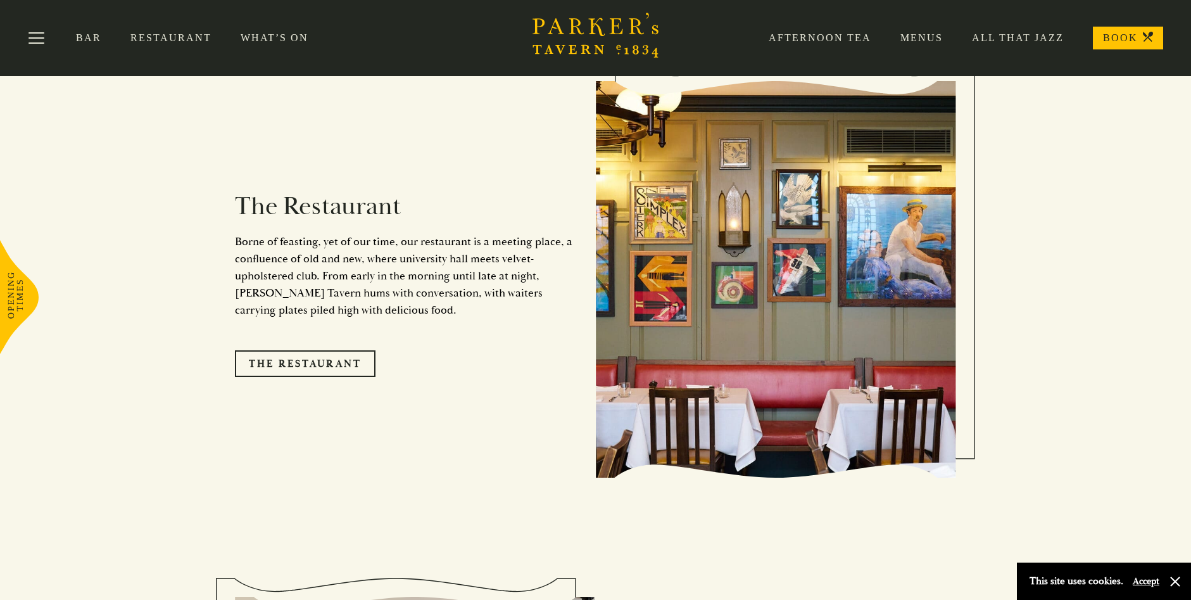
scroll to position [1013, 0]
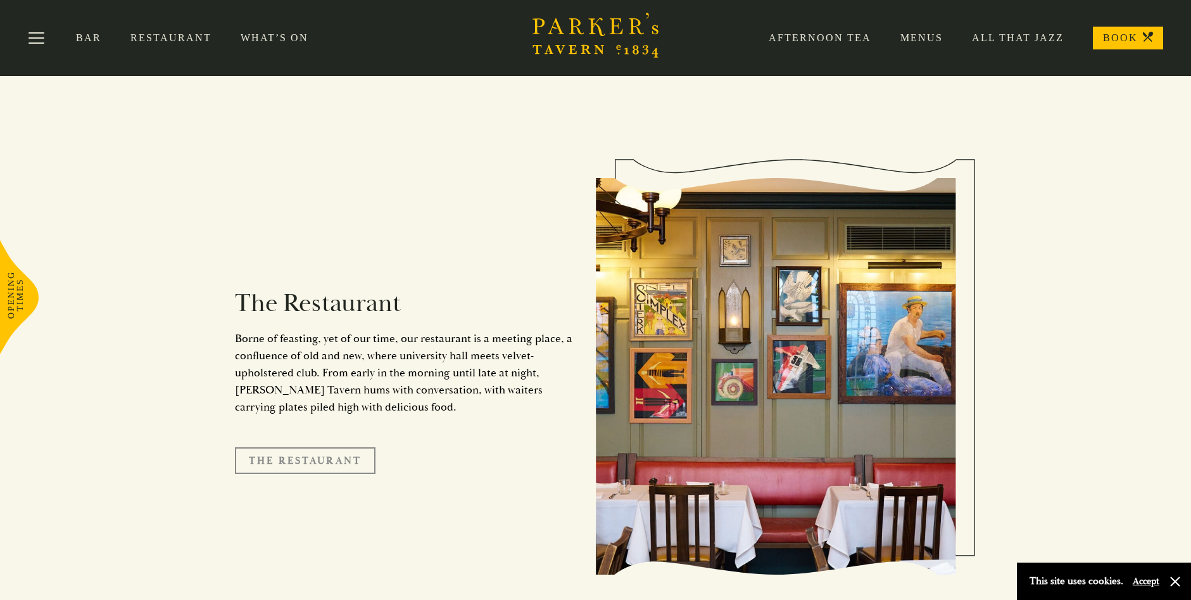
click at [313, 447] on link "The Restaurant" at bounding box center [305, 460] width 141 height 27
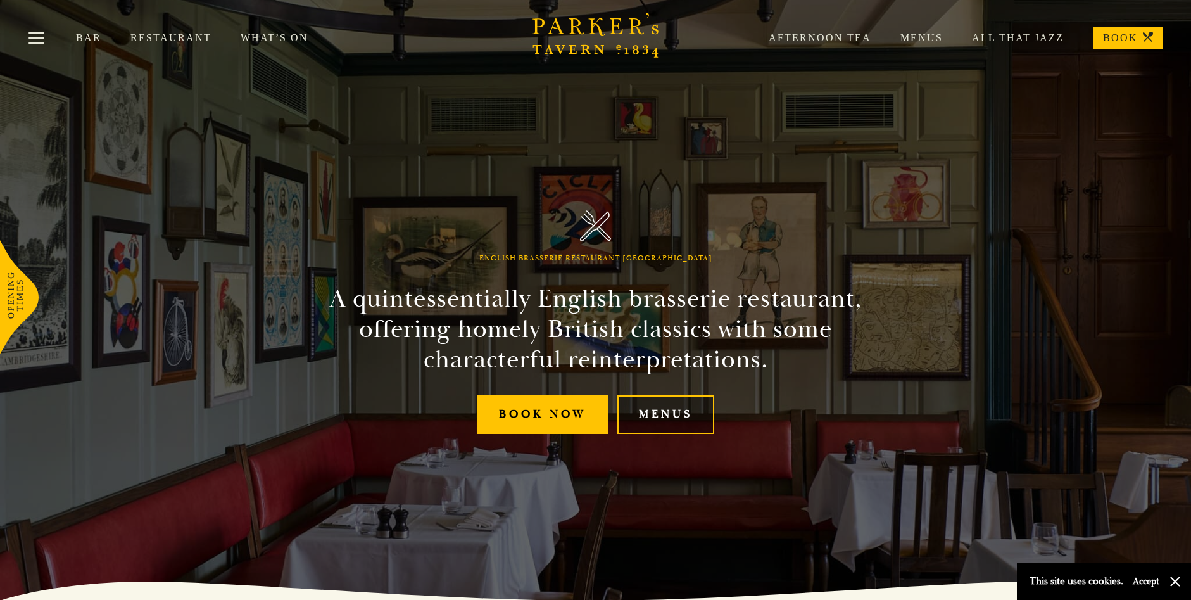
click at [666, 418] on link "Menus" at bounding box center [666, 414] width 97 height 39
click at [39, 42] on button "Toggle navigation" at bounding box center [37, 40] width 54 height 54
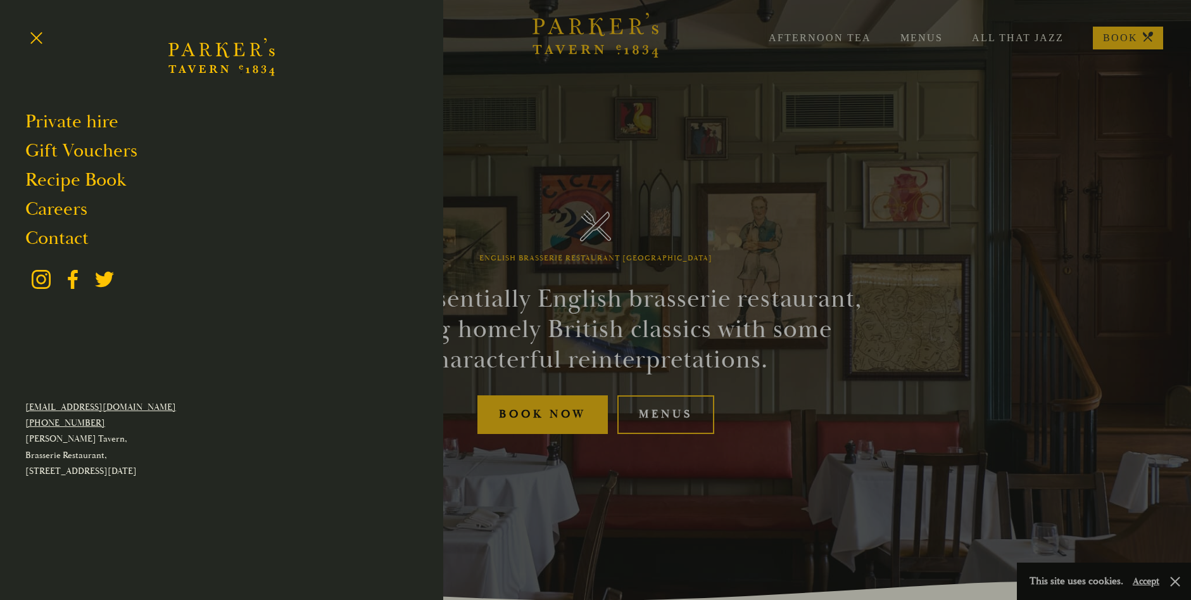
click at [531, 418] on div at bounding box center [595, 300] width 1191 height 600
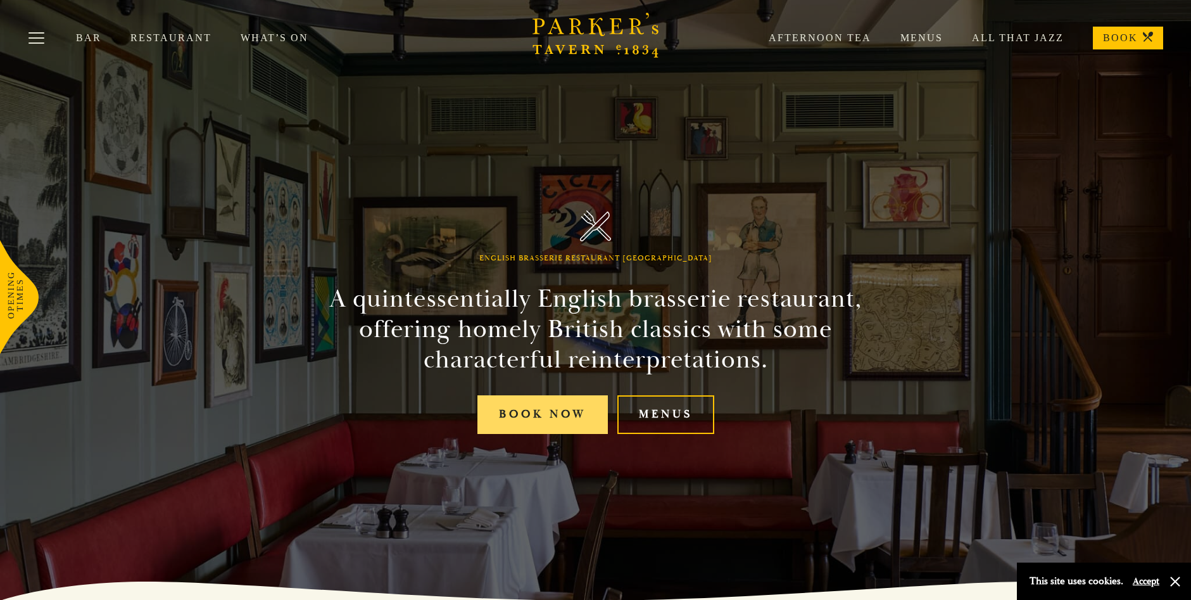
click at [531, 418] on link "Book Now" at bounding box center [543, 414] width 130 height 39
